Goal: Check status: Check status

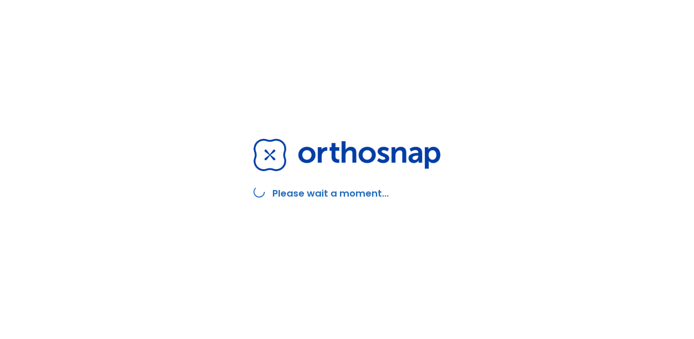
click at [447, 160] on div "Please wait a moment..." at bounding box center [347, 169] width 210 height 339
click at [217, 82] on div "Please wait a moment..." at bounding box center [347, 169] width 694 height 339
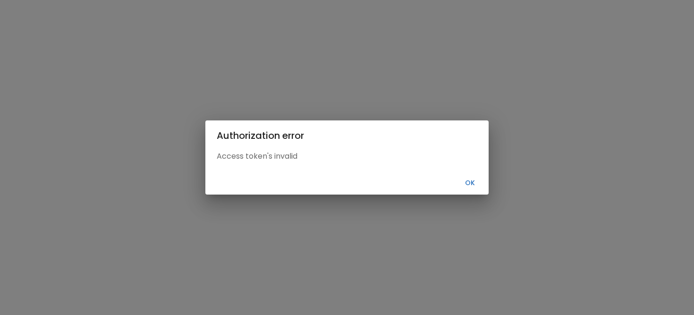
click at [471, 182] on button "Ok" at bounding box center [470, 183] width 30 height 16
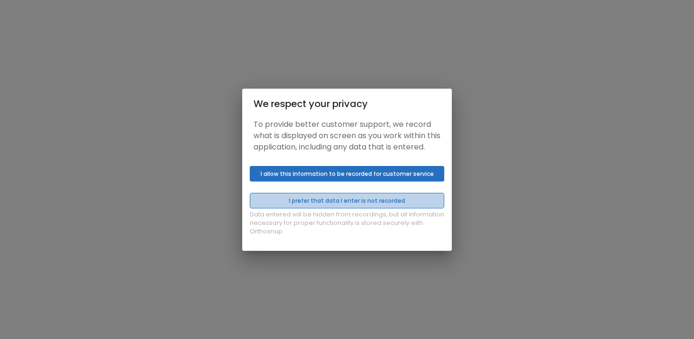
click at [349, 207] on button "I prefer that data I enter is not recorded" at bounding box center [347, 201] width 195 height 16
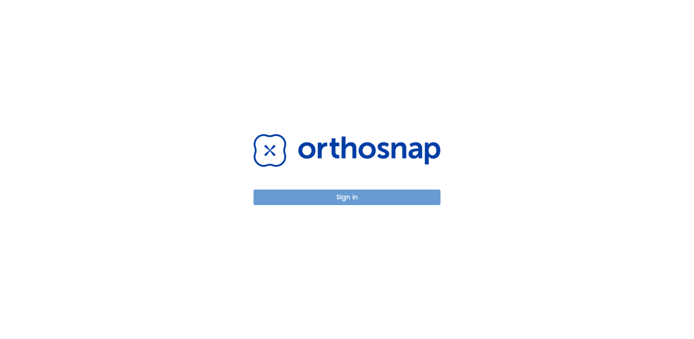
click at [345, 195] on button "Sign in" at bounding box center [347, 198] width 187 height 16
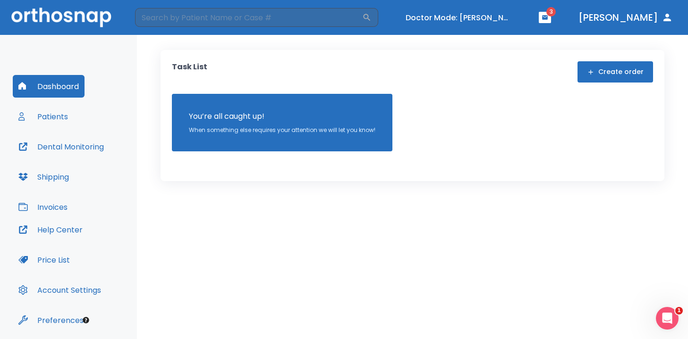
click at [60, 119] on button "Patients" at bounding box center [43, 116] width 61 height 23
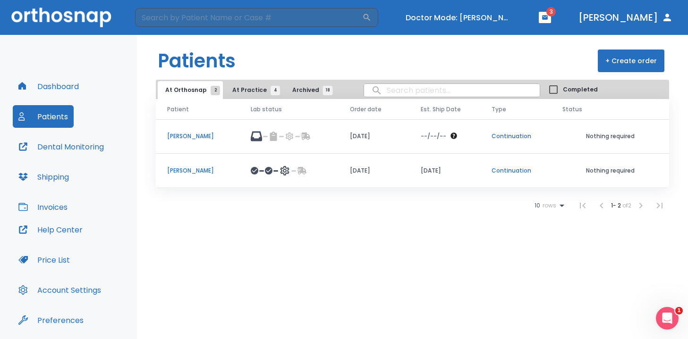
scroll to position [8, 0]
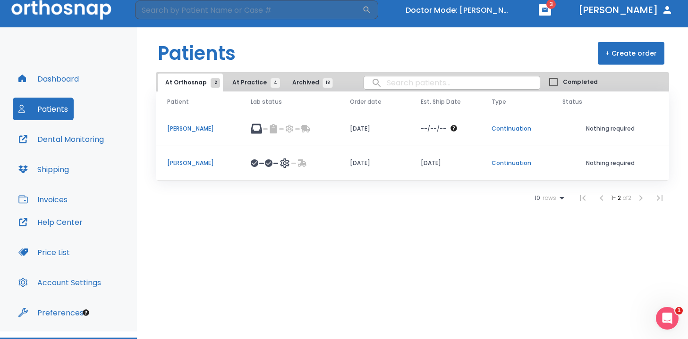
click at [249, 69] on header "Patients + Create order" at bounding box center [412, 49] width 551 height 45
click at [249, 76] on button "At Practice 4" at bounding box center [254, 83] width 58 height 18
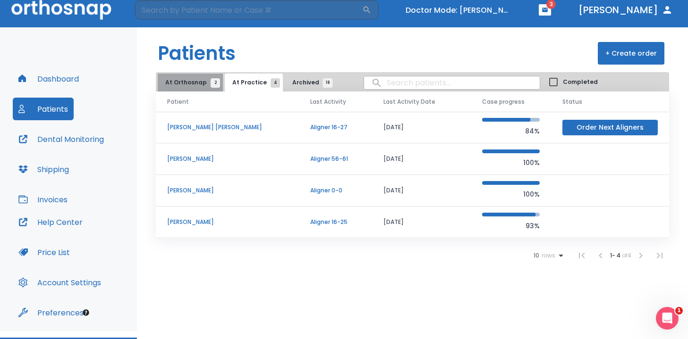
click at [195, 83] on span "At Orthosnap 2" at bounding box center [190, 82] width 50 height 8
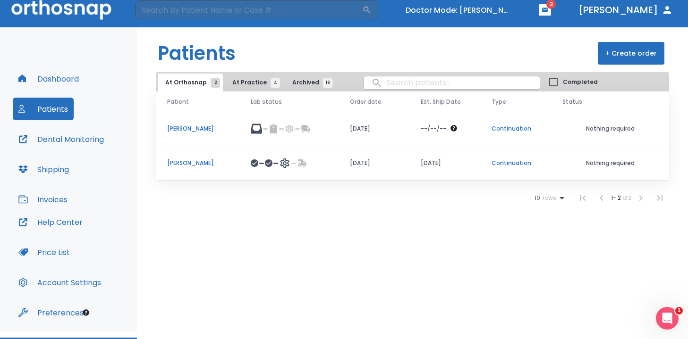
click at [182, 162] on p "Kate Wehr" at bounding box center [197, 163] width 61 height 8
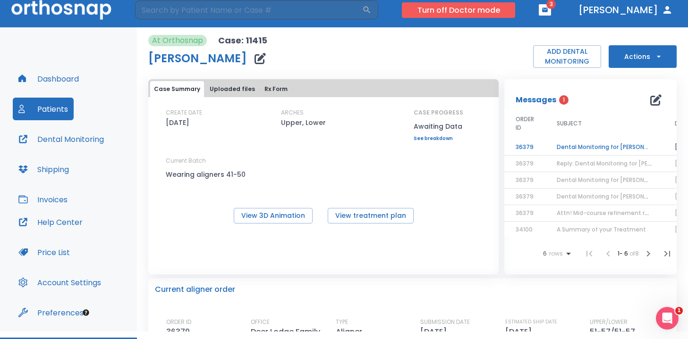
click at [504, 4] on button "Turn off Doctor mode" at bounding box center [458, 10] width 113 height 16
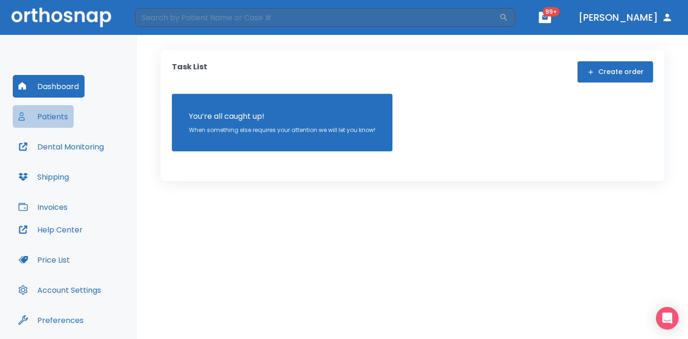
click at [41, 112] on button "Patients" at bounding box center [43, 116] width 61 height 23
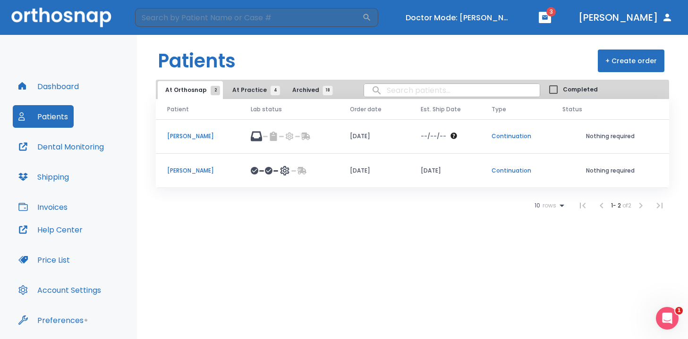
click at [202, 180] on td "Kate Wehr" at bounding box center [198, 171] width 84 height 34
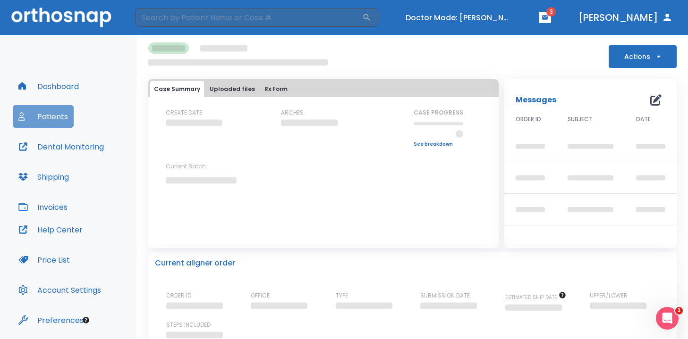
click at [56, 115] on button "Patients" at bounding box center [43, 116] width 61 height 23
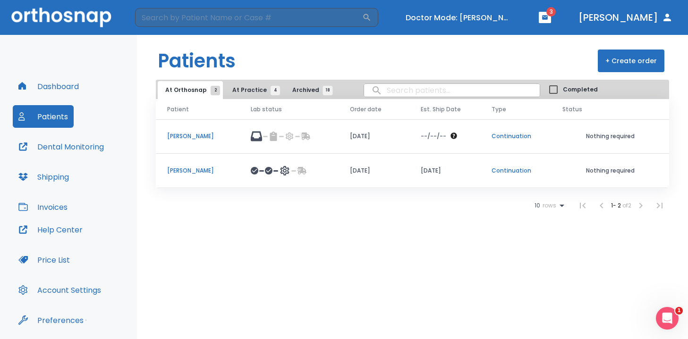
click at [191, 168] on p "Kate Wehr" at bounding box center [197, 171] width 61 height 8
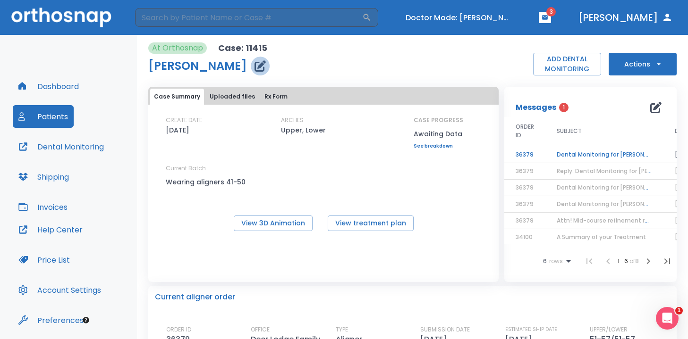
click at [254, 65] on icon "button" at bounding box center [259, 65] width 11 height 11
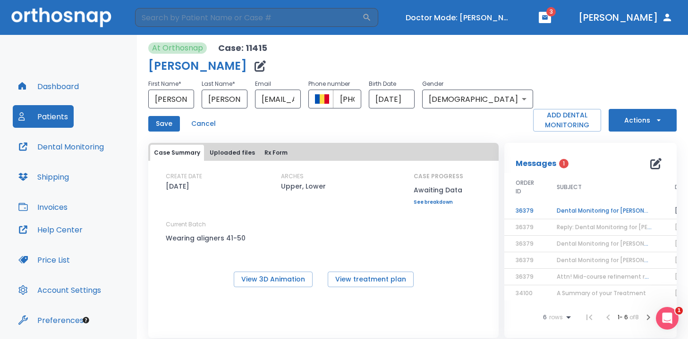
click at [196, 127] on button "Cancel" at bounding box center [203, 124] width 32 height 16
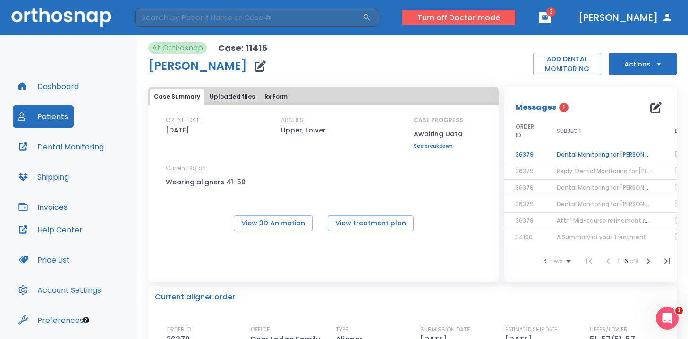
click at [499, 20] on button "Turn off Doctor mode" at bounding box center [458, 18] width 113 height 16
